Goal: Ask a question

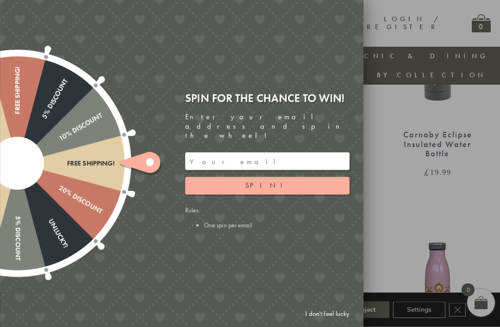
scroll to position [445, 0]
click at [223, 166] on input "email" at bounding box center [267, 162] width 164 height 18
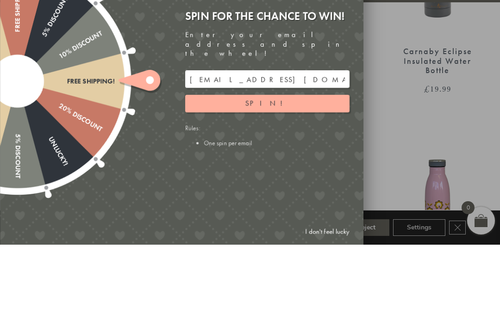
click at [279, 177] on button "Spin!" at bounding box center [267, 186] width 164 height 18
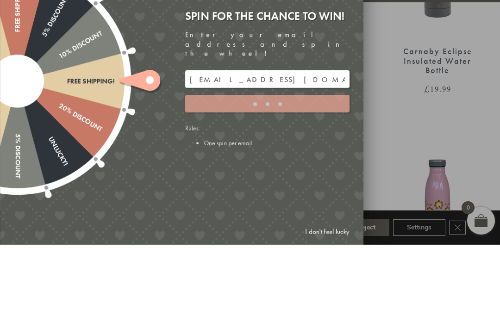
scroll to position [527, 9]
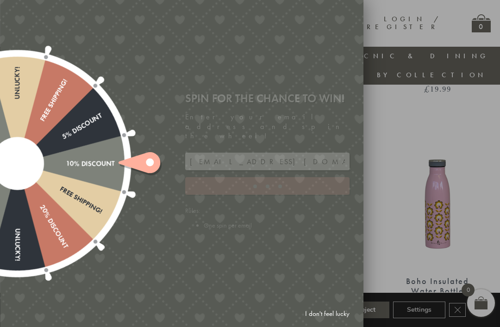
type input "5GCG59DK"
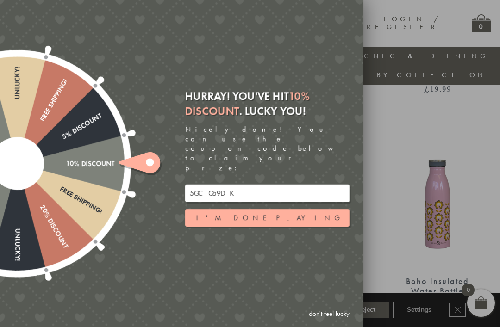
click at [275, 223] on button "I'm done playing" at bounding box center [267, 218] width 164 height 18
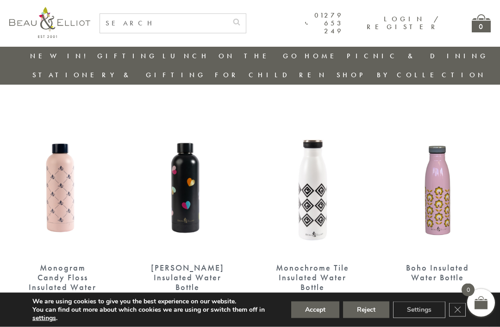
scroll to position [547, 9]
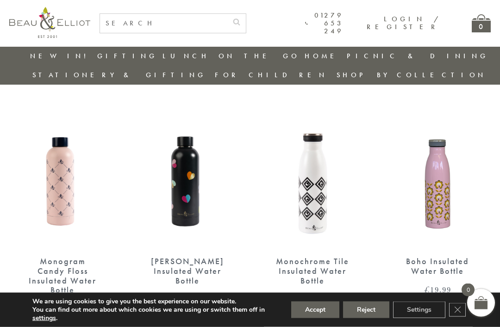
click at [318, 319] on button "Accept" at bounding box center [315, 310] width 48 height 17
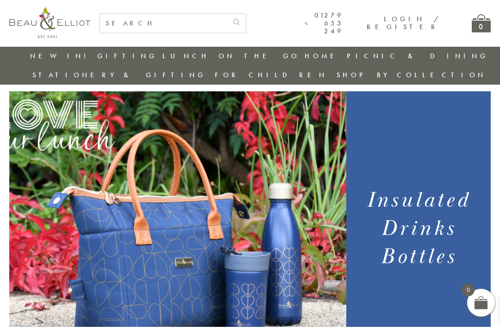
scroll to position [0, 9]
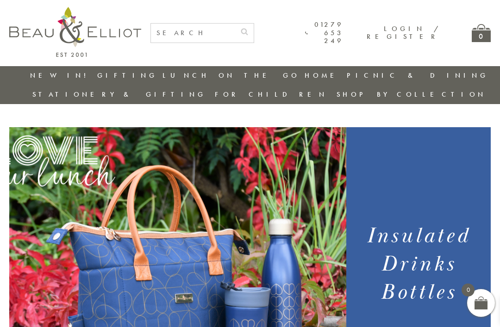
click at [179, 32] on input "text" at bounding box center [193, 33] width 84 height 19
type input "Water bottle"
click at [254, 30] on button "submit" at bounding box center [244, 31] width 19 height 15
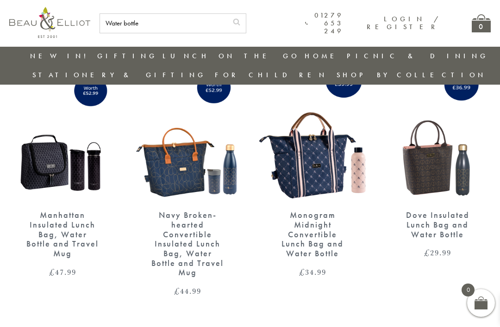
scroll to position [80, 0]
click at [437, 152] on img at bounding box center [437, 134] width 106 height 138
click at [177, 157] on img at bounding box center [187, 133] width 106 height 138
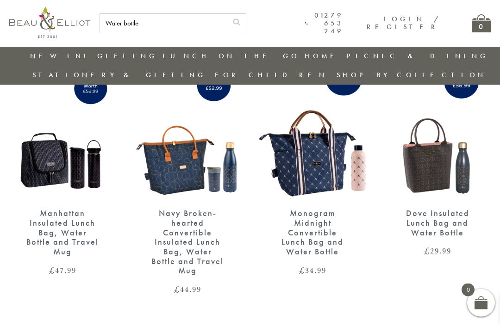
scroll to position [113, 0]
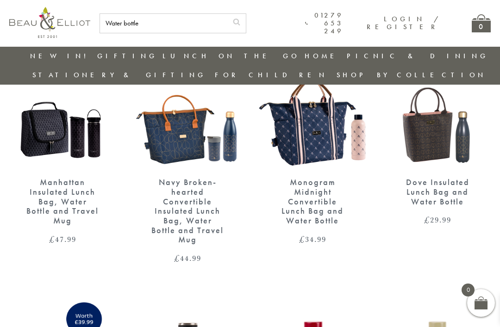
click at [440, 123] on img at bounding box center [437, 100] width 106 height 138
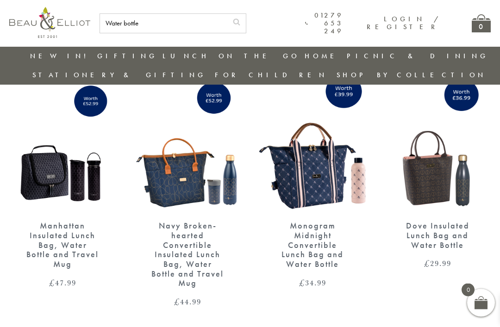
scroll to position [70, 0]
click at [189, 166] on img at bounding box center [187, 144] width 106 height 138
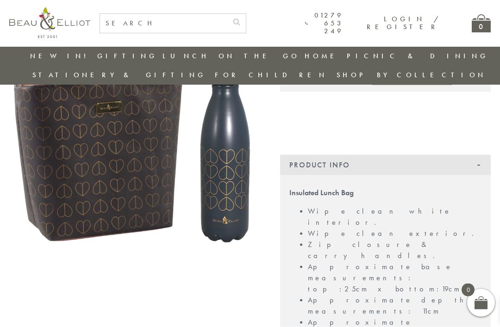
scroll to position [0, 9]
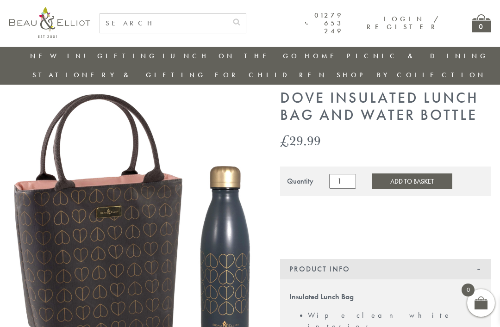
scroll to position [28, 0]
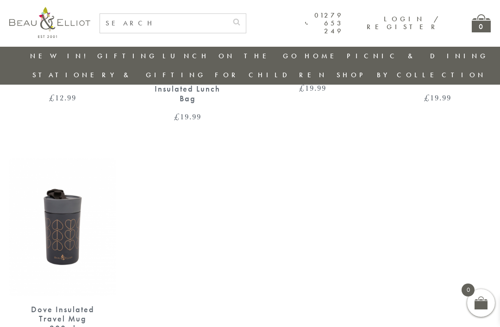
scroll to position [1197, 0]
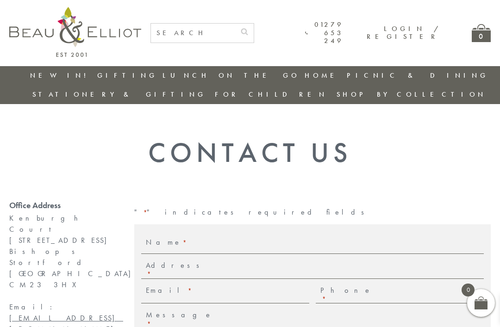
click at [194, 238] on input "Name *" at bounding box center [338, 245] width 292 height 15
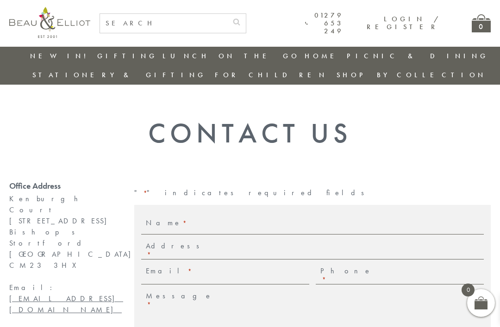
scroll to position [0, 9]
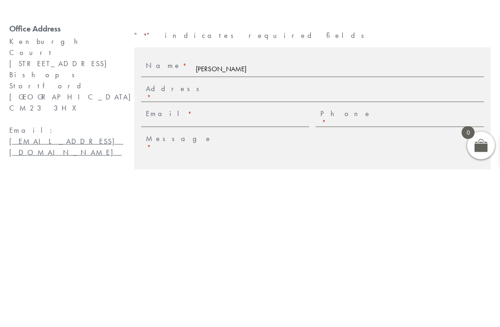
type input "[PERSON_NAME]"
click at [213, 242] on input "Address *" at bounding box center [338, 249] width 292 height 15
type input "5Caernarfon Close [PERSON_NAME]"
click at [192, 267] on input "Email *" at bounding box center [250, 274] width 117 height 15
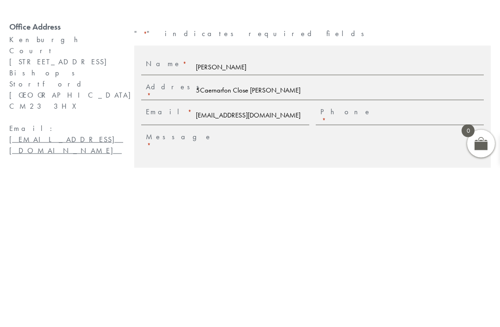
type input "[EMAIL_ADDRESS][DOMAIN_NAME]"
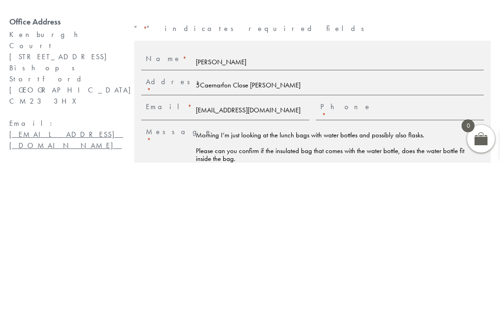
scroll to position [164, 9]
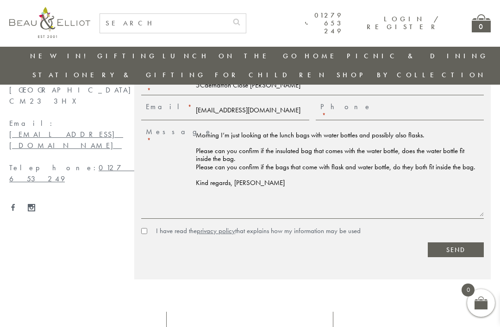
type textarea "Morning I’m just looking at the lunch bags with water bottles and possibly also…"
click at [141, 228] on input "I have read the privacy policy that explains how my information may be used" at bounding box center [144, 231] width 6 height 6
checkbox input "true"
click at [446, 243] on input "Send" at bounding box center [456, 250] width 56 height 15
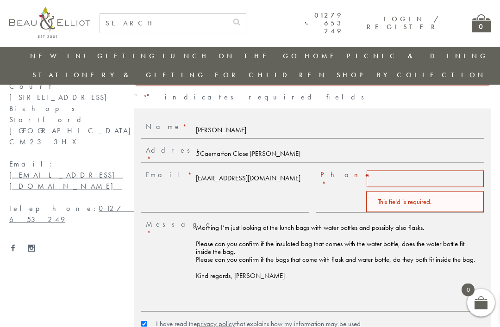
scroll to position [120, 9]
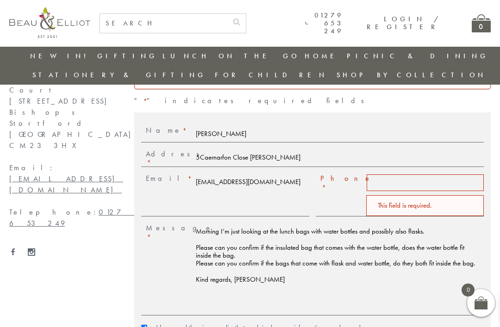
click at [387, 175] on input "Phone *" at bounding box center [425, 183] width 117 height 16
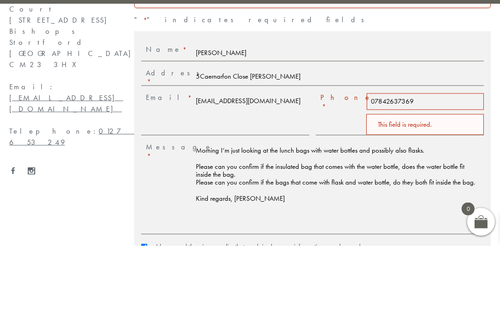
scroll to position [201, 9]
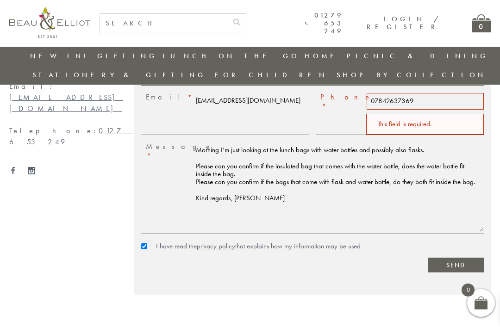
type input "07842637369"
click at [449, 258] on input "Send" at bounding box center [456, 265] width 56 height 15
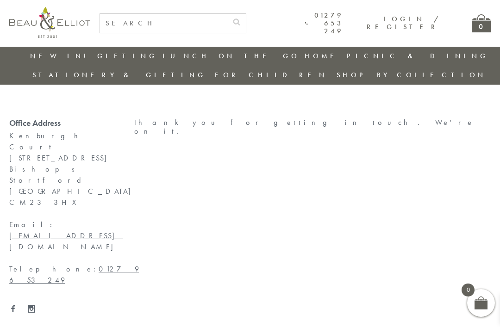
scroll to position [0, 9]
